Goal: Find contact information: Find contact information

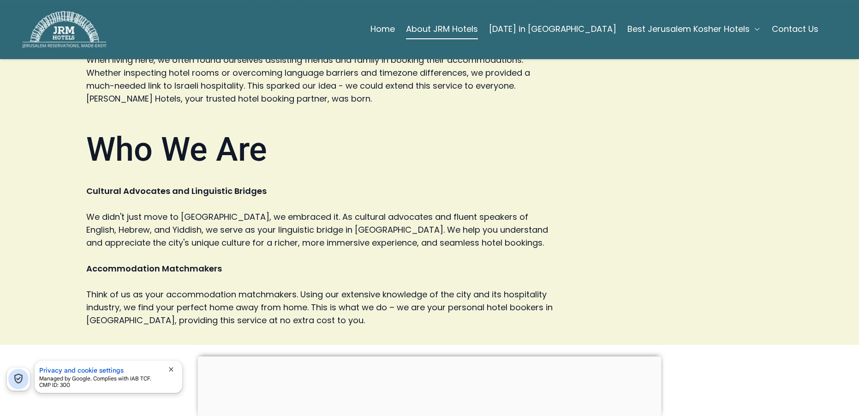
scroll to position [84, 0]
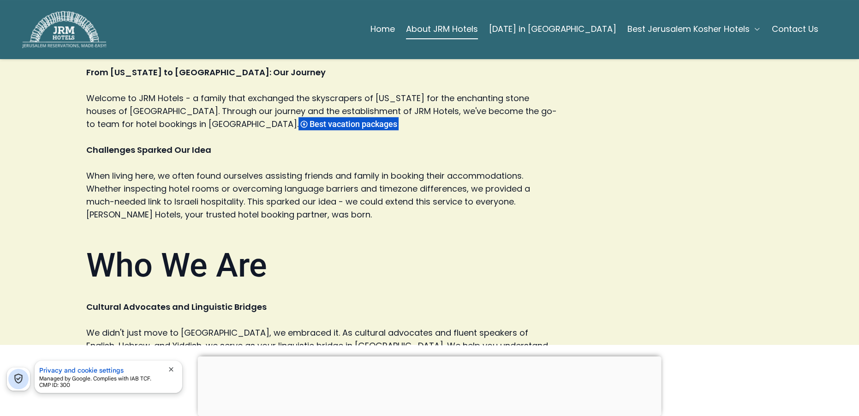
click at [728, 29] on span "Best Jerusalem Kosher Hotels" at bounding box center [689, 29] width 122 height 13
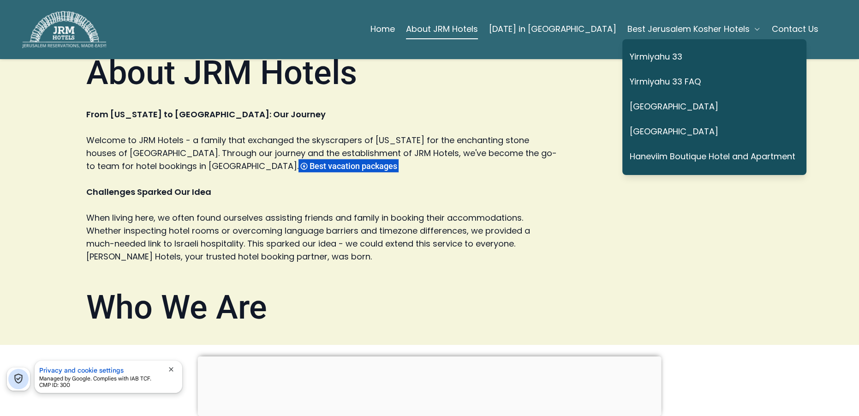
scroll to position [0, 0]
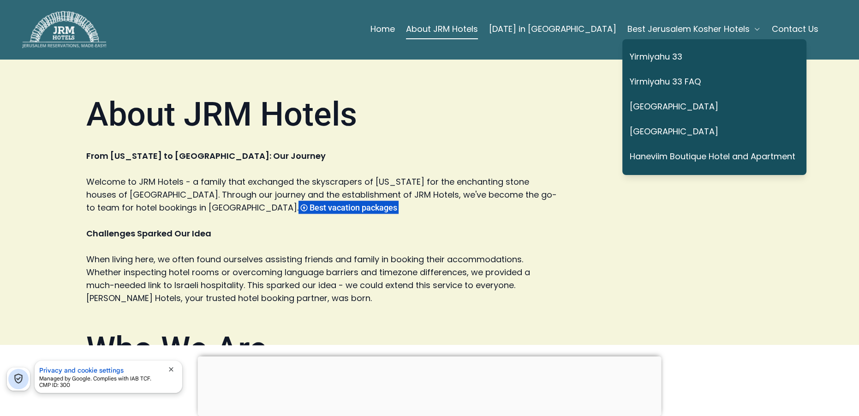
click at [790, 25] on link "Contact Us" at bounding box center [795, 29] width 47 height 18
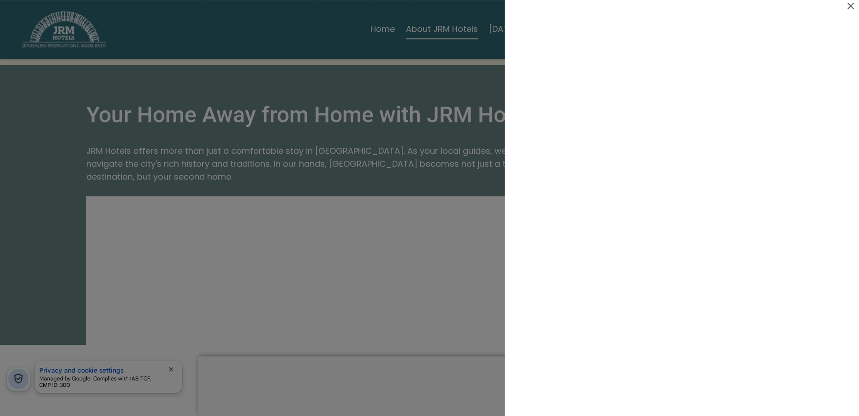
scroll to position [168, 0]
